Goal: Information Seeking & Learning: Learn about a topic

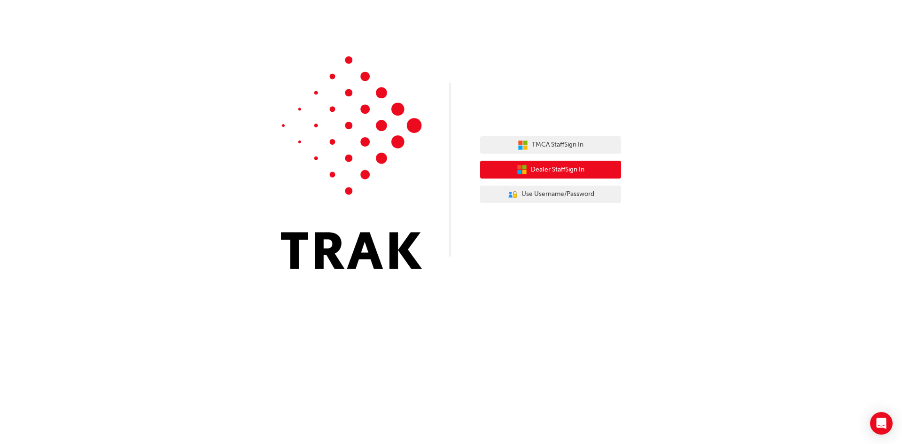
click at [553, 170] on span "Dealer Staff Sign In" at bounding box center [558, 169] width 54 height 11
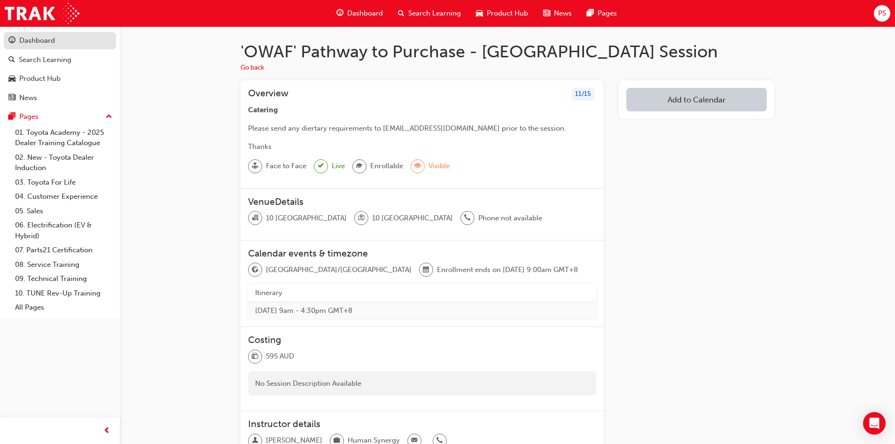
click at [71, 41] on div "Dashboard" at bounding box center [59, 41] width 103 height 12
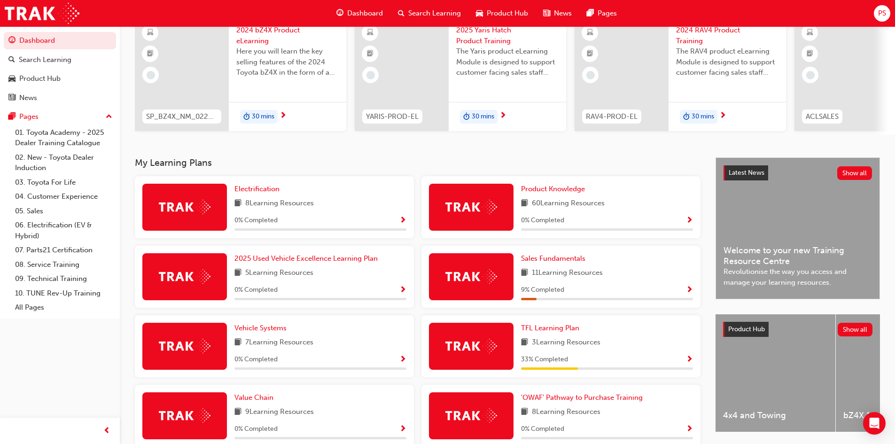
scroll to position [204, 0]
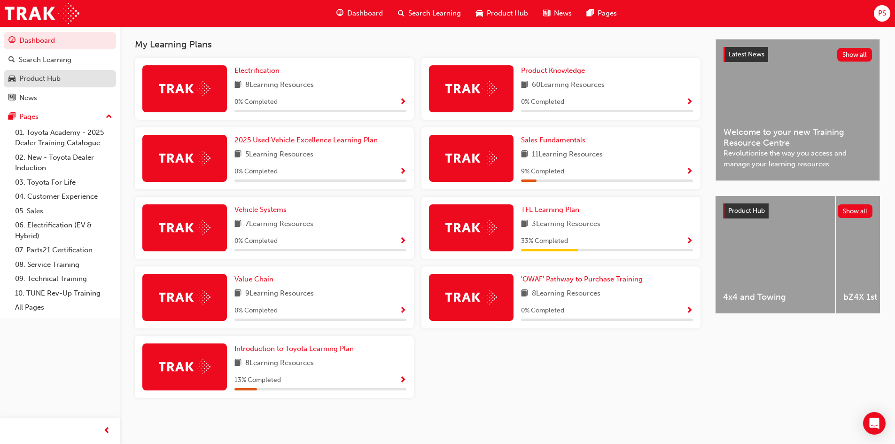
click at [48, 81] on div "Product Hub" at bounding box center [39, 78] width 41 height 11
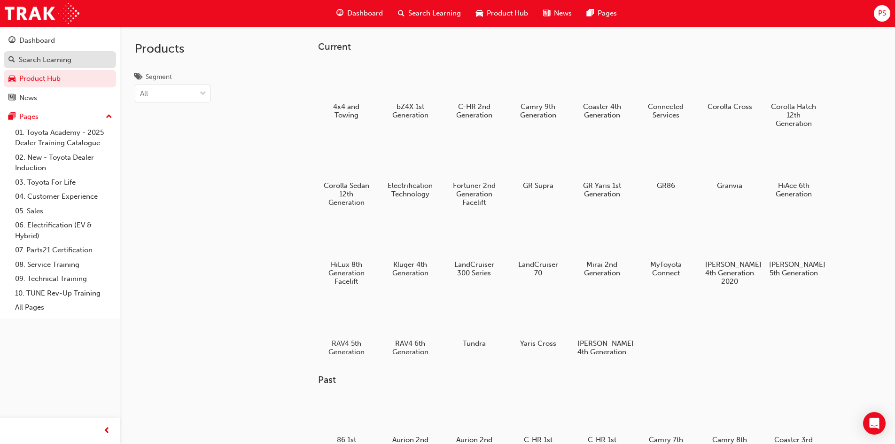
click at [63, 64] on div "Search Learning" at bounding box center [45, 60] width 53 height 11
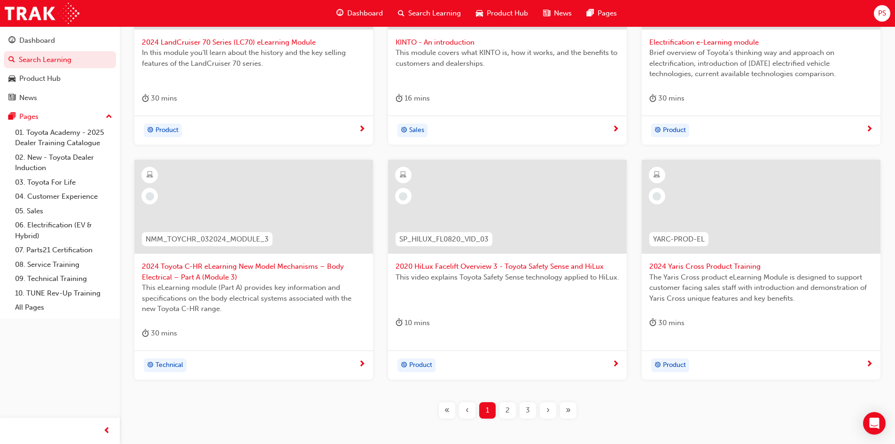
scroll to position [47, 0]
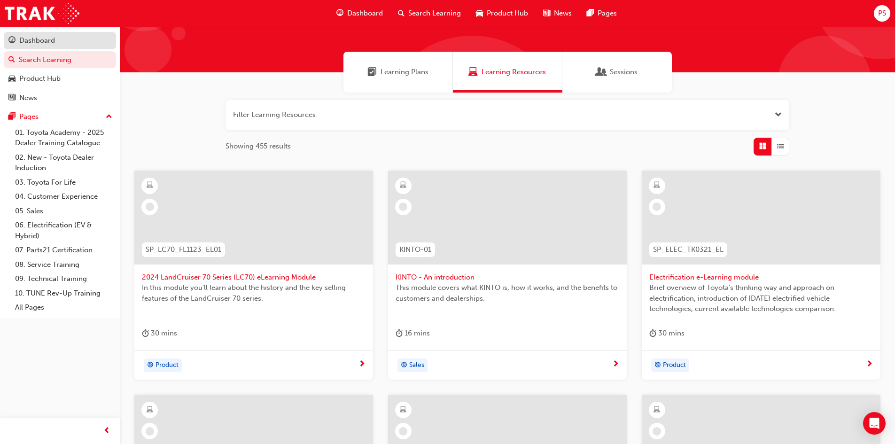
click at [41, 37] on div "Dashboard" at bounding box center [37, 40] width 36 height 11
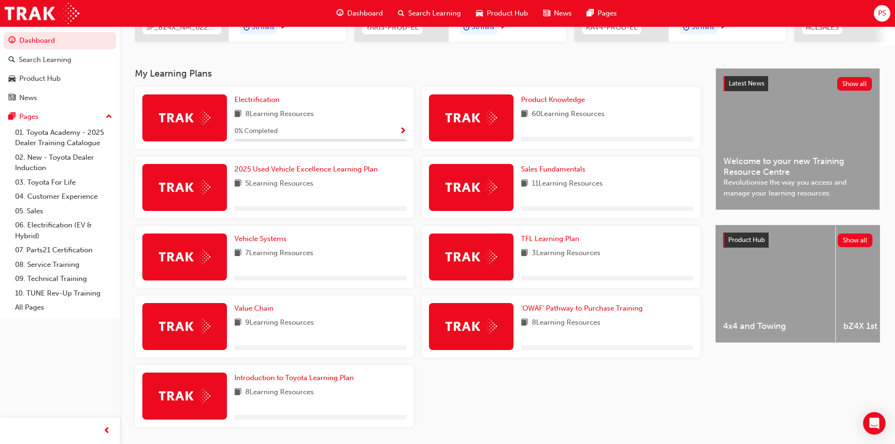
scroll to position [188, 0]
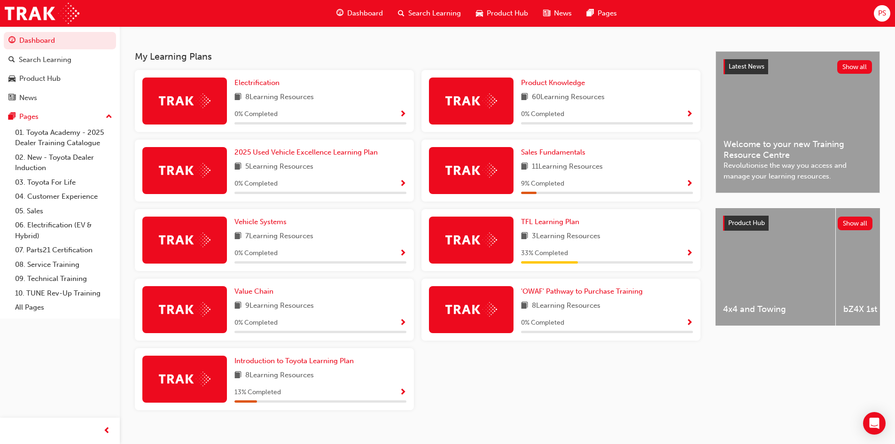
click at [401, 118] on span "Show Progress" at bounding box center [402, 114] width 7 height 8
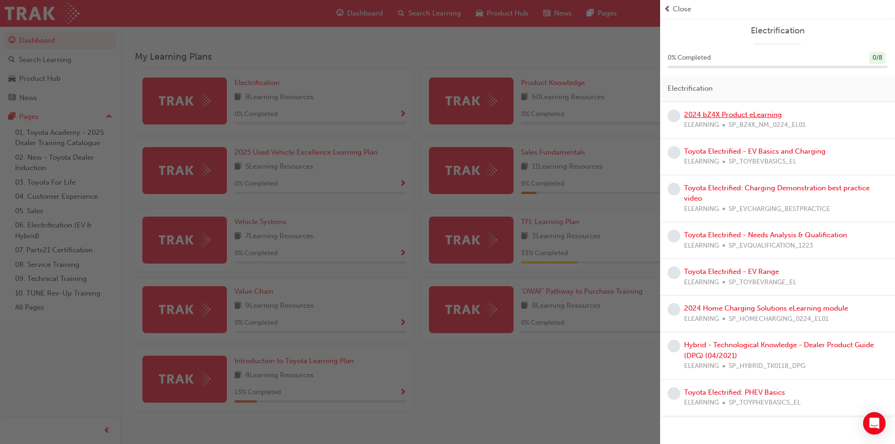
click at [750, 116] on link "2024 bZ4X Product eLearning" at bounding box center [733, 114] width 98 height 8
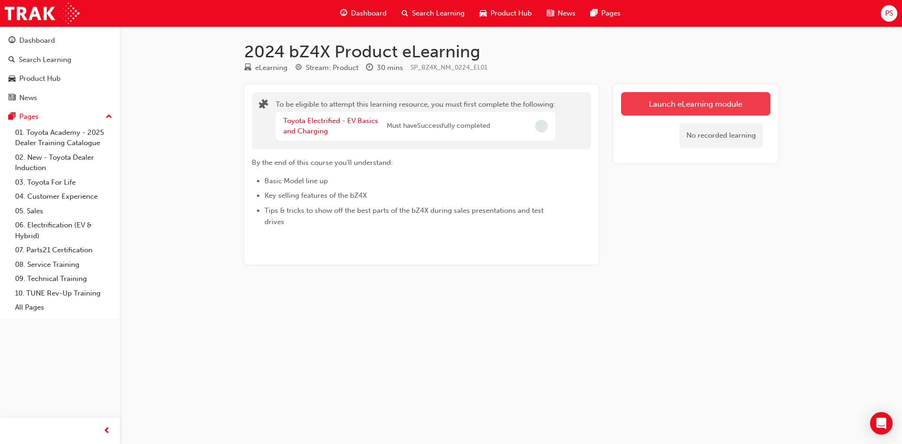
click at [665, 100] on button "Launch eLearning module" at bounding box center [695, 103] width 149 height 23
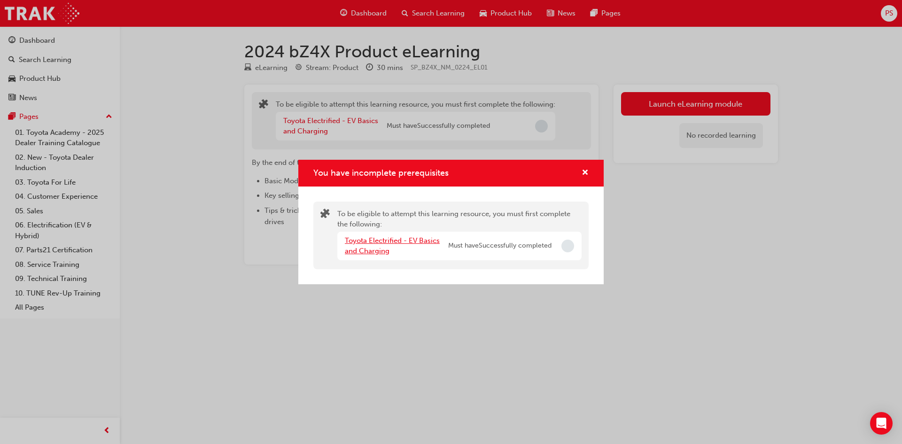
click at [405, 241] on link "Toyota Electrified - EV Basics and Charging" at bounding box center [392, 245] width 95 height 19
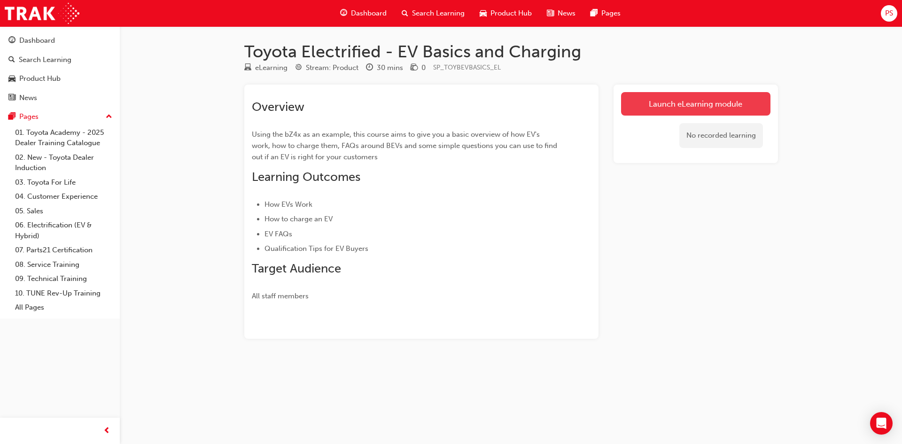
click at [689, 106] on link "Launch eLearning module" at bounding box center [695, 103] width 149 height 23
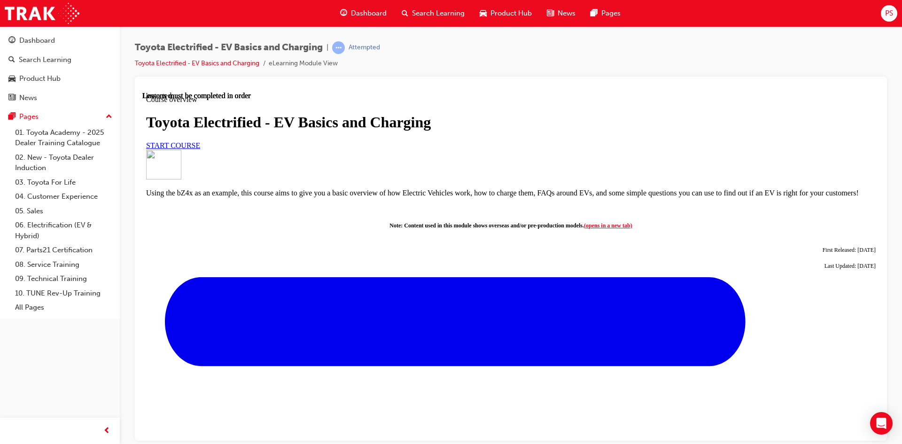
click at [200, 149] on link "START COURSE" at bounding box center [173, 145] width 54 height 8
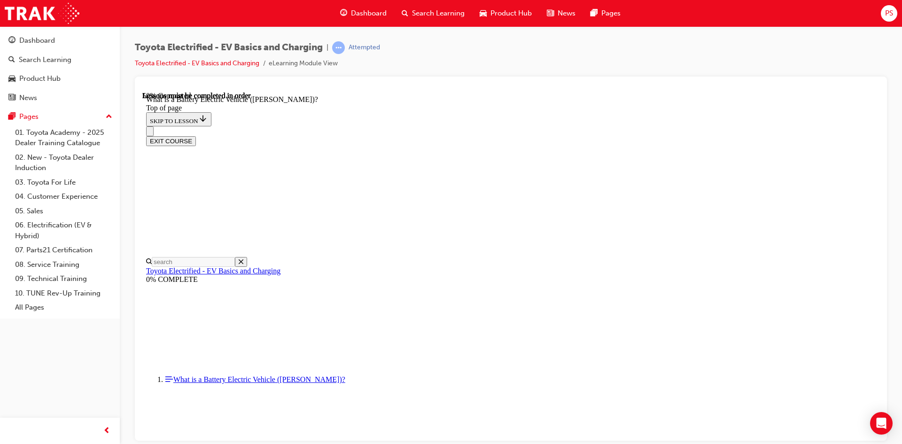
scroll to position [893, 0]
